Goal: Information Seeking & Learning: Learn about a topic

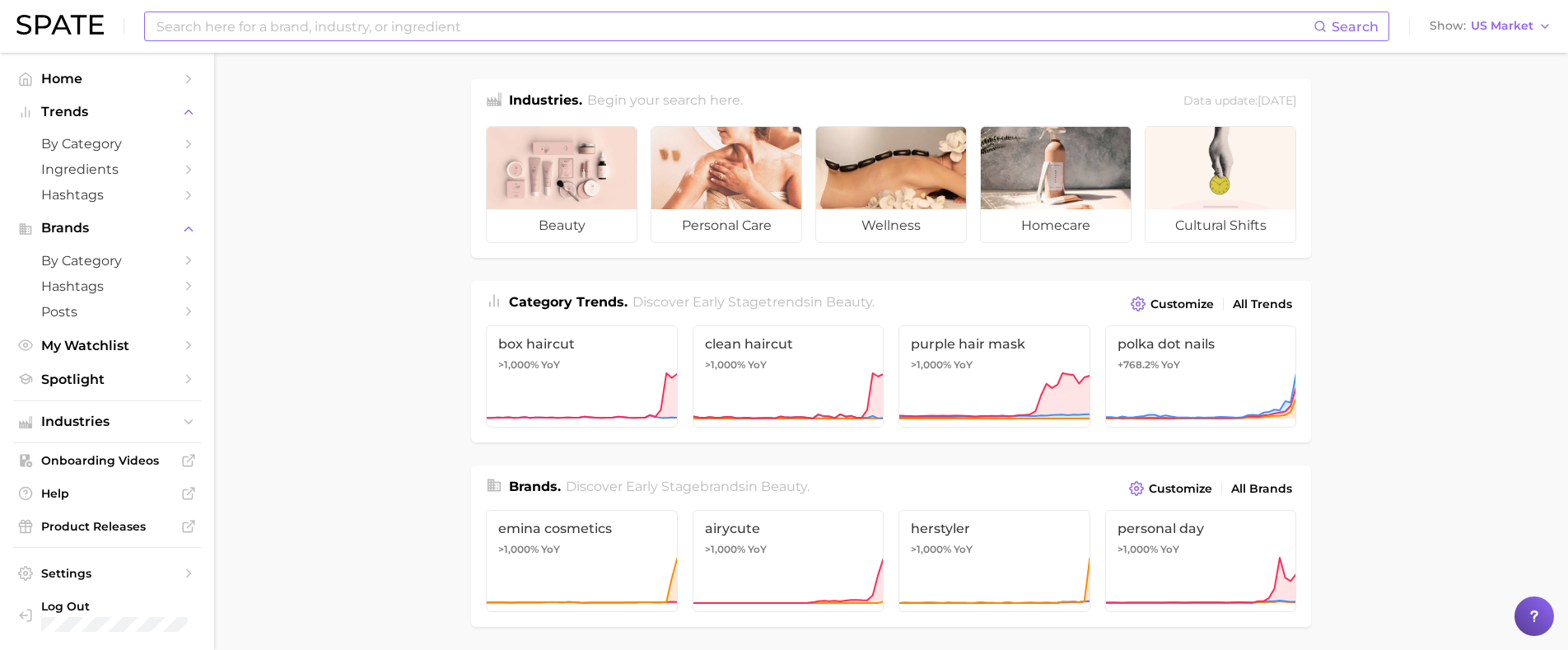
click at [363, 29] on input at bounding box center [733, 26] width 1158 height 28
type input "p"
type input "t"
